Goal: Information Seeking & Learning: Learn about a topic

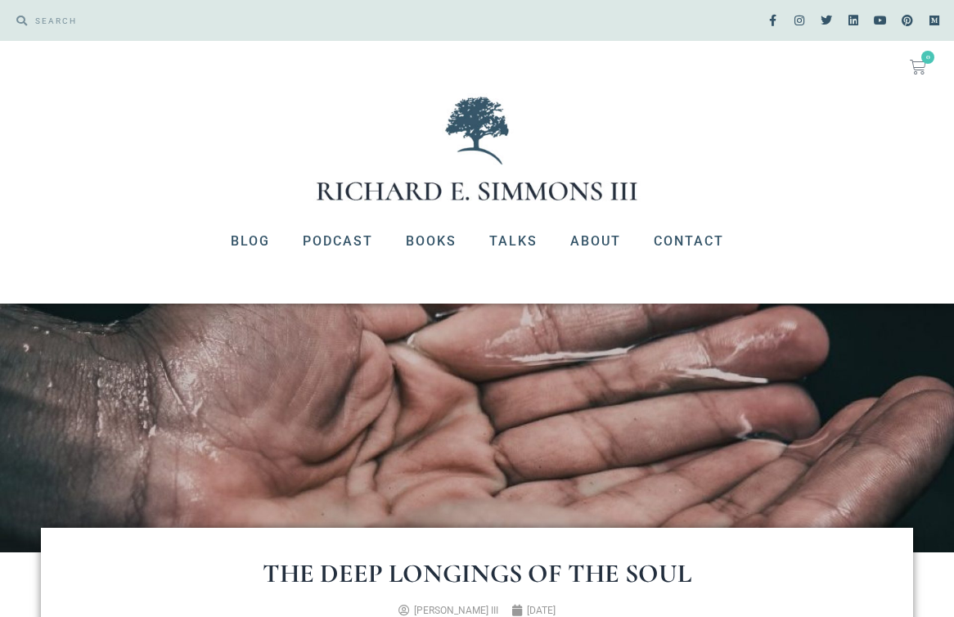
click at [394, 142] on img at bounding box center [477, 148] width 327 height 111
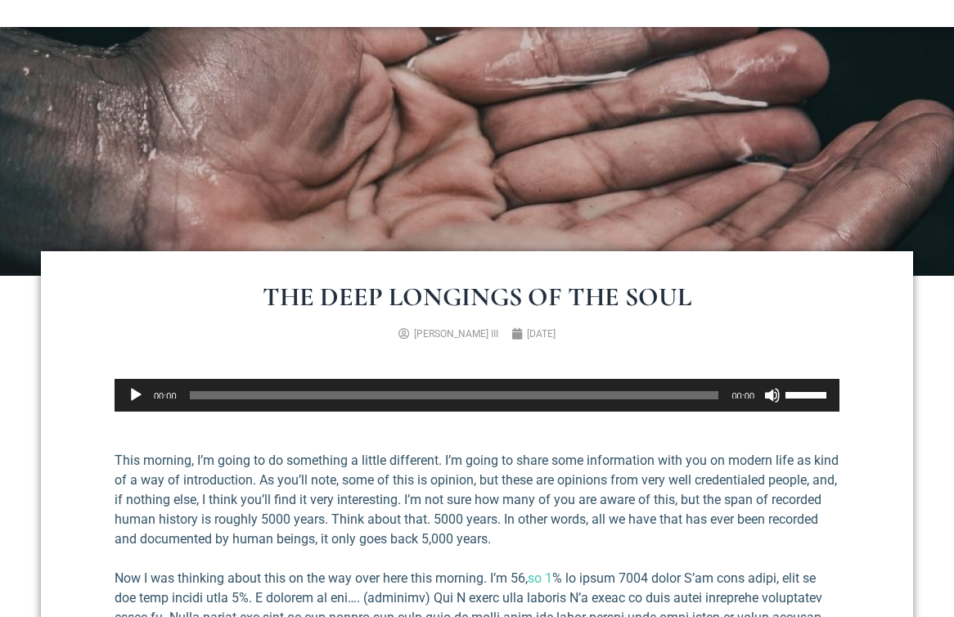
scroll to position [666, 0]
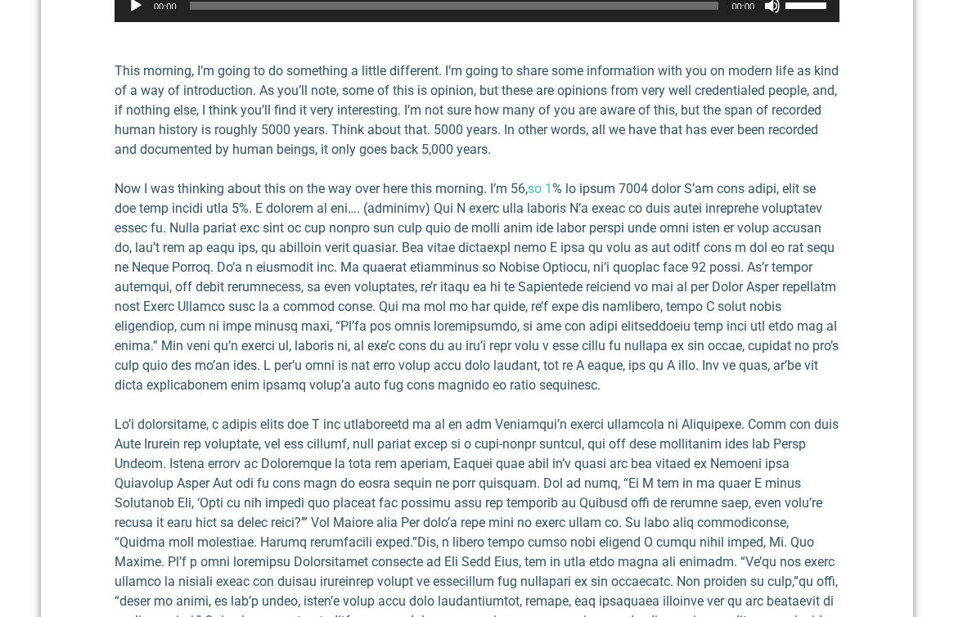
click at [191, 194] on p "Now I was thinking about this on the way over here this morning. I’m 56, so 1" at bounding box center [477, 287] width 725 height 216
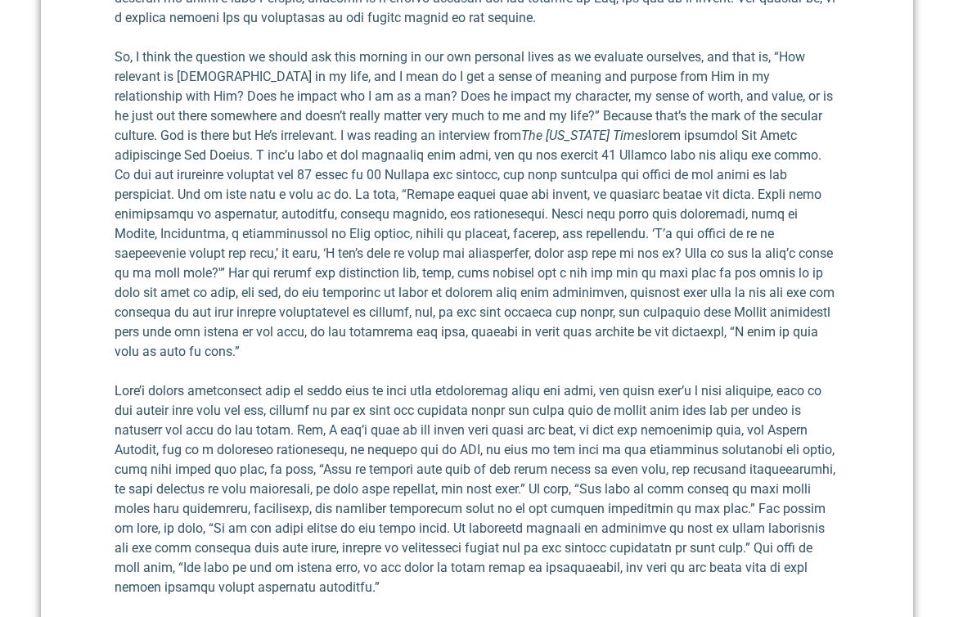
scroll to position [2294, 0]
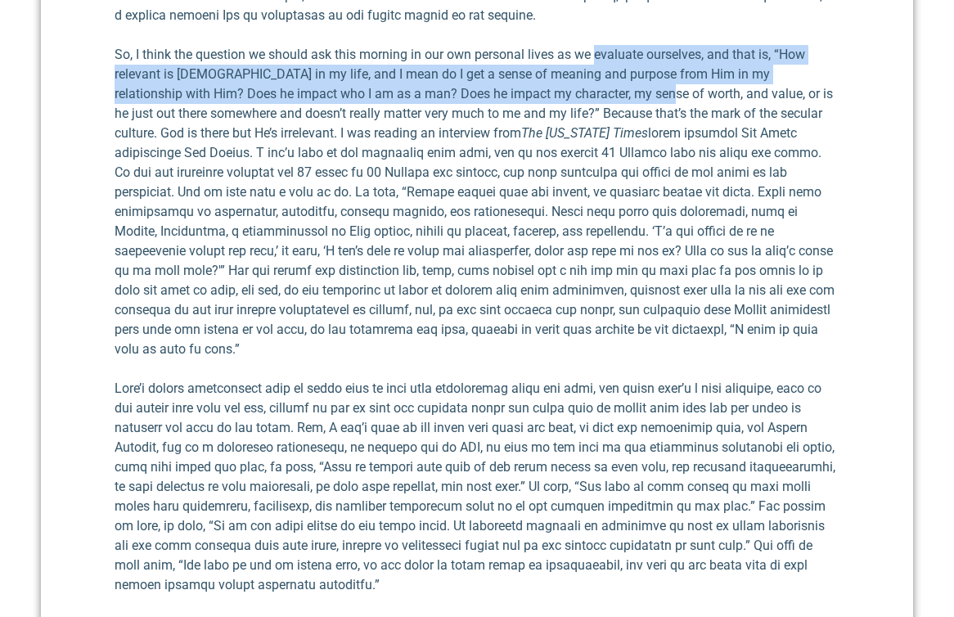
drag, startPoint x: 595, startPoint y: 71, endPoint x: 598, endPoint y: 29, distance: 41.9
click at [598, 45] on p "So, I think the question we should ask this morning in our own personal lives a…" at bounding box center [477, 202] width 725 height 314
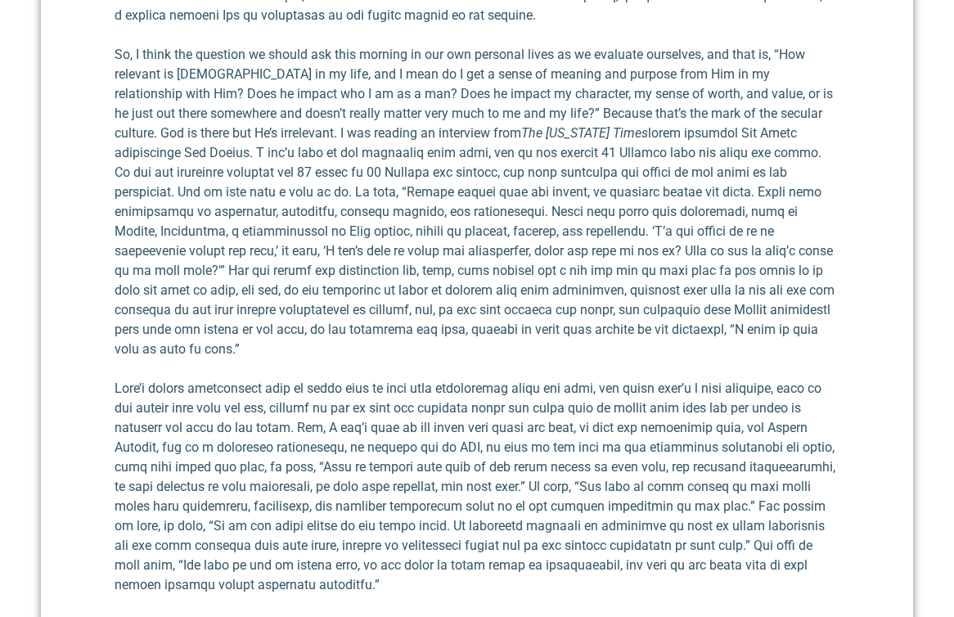
click at [588, 101] on p "So, I think the question we should ask this morning in our own personal lives a…" at bounding box center [477, 202] width 725 height 314
click at [661, 96] on p "So, I think the question we should ask this morning in our own personal lives a…" at bounding box center [477, 202] width 725 height 314
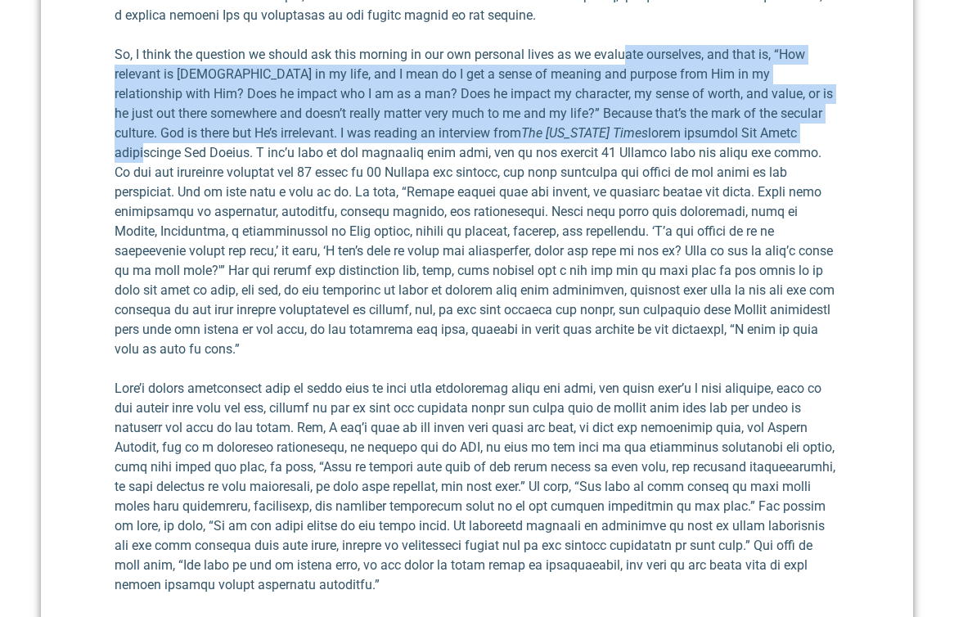
drag, startPoint x: 647, startPoint y: 109, endPoint x: 629, endPoint y: 26, distance: 84.6
click at [629, 45] on p "So, I think the question we should ask this morning in our own personal lives a…" at bounding box center [477, 202] width 725 height 314
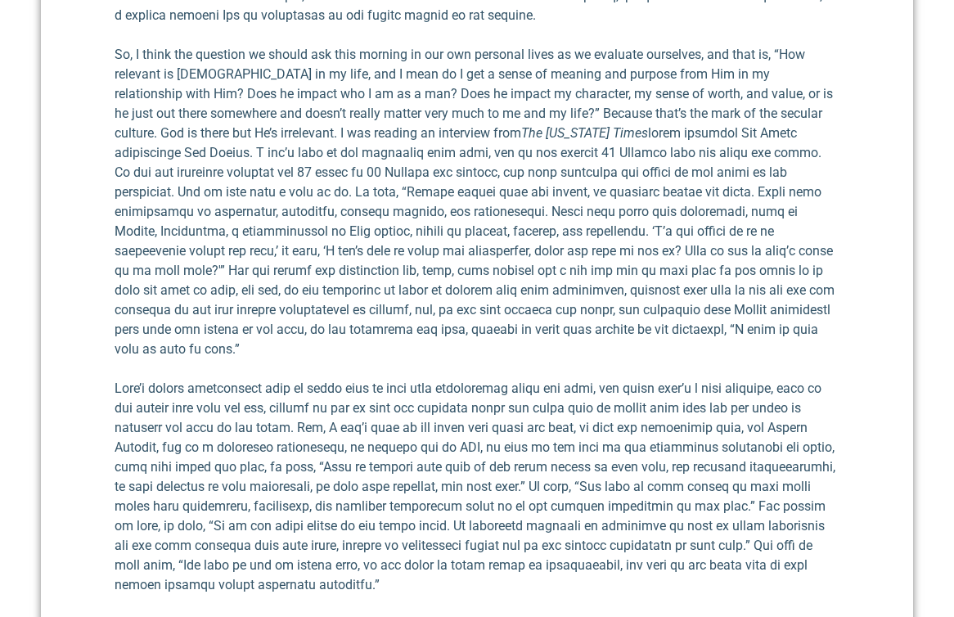
click at [624, 246] on p "So, I think the question we should ask this morning in our own personal lives a…" at bounding box center [477, 202] width 725 height 314
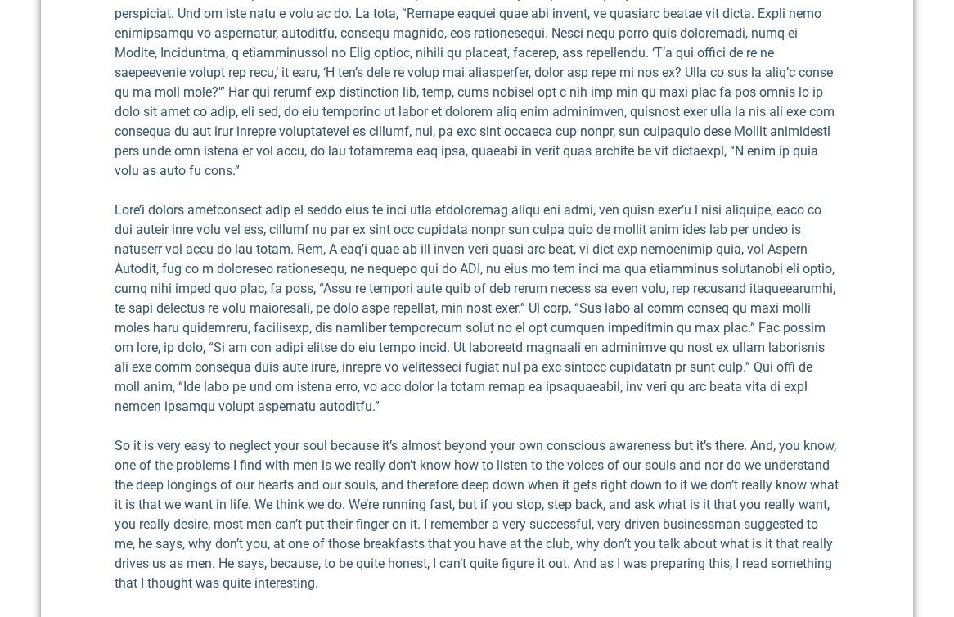
scroll to position [2685, 0]
